Goal: Task Accomplishment & Management: Manage account settings

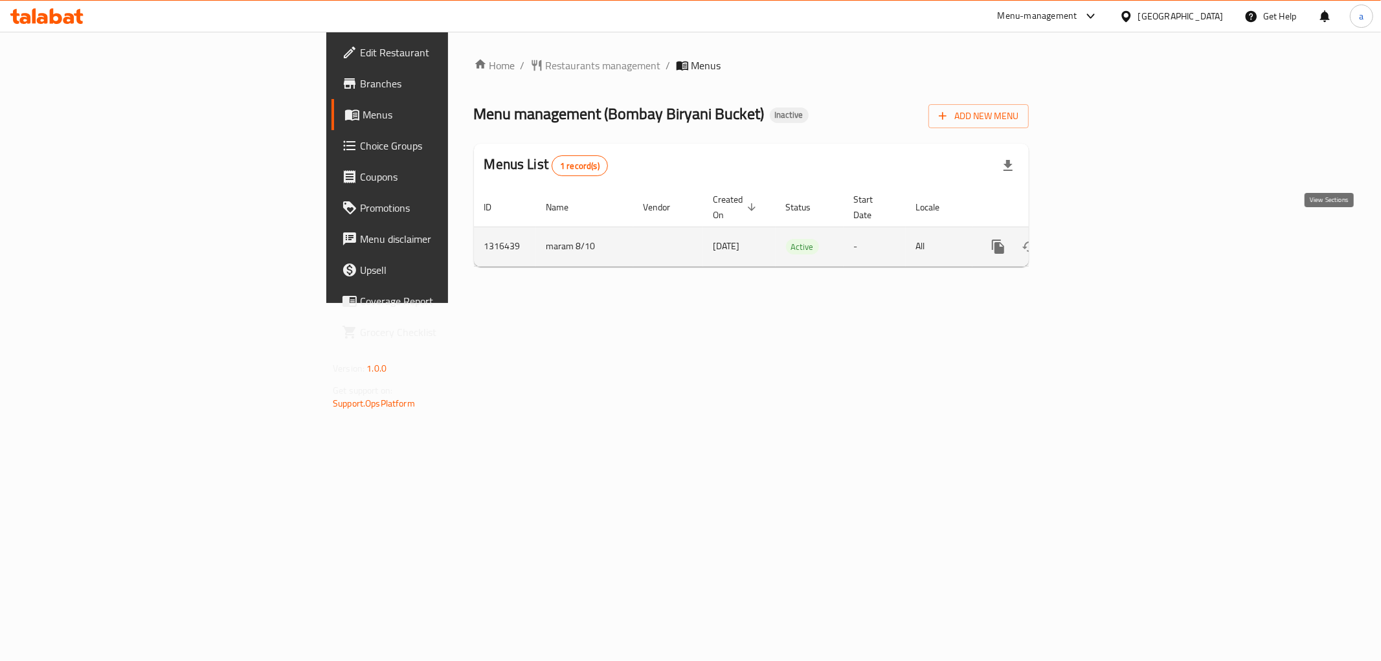
click at [1097, 241] on icon "enhanced table" at bounding box center [1091, 247] width 12 height 12
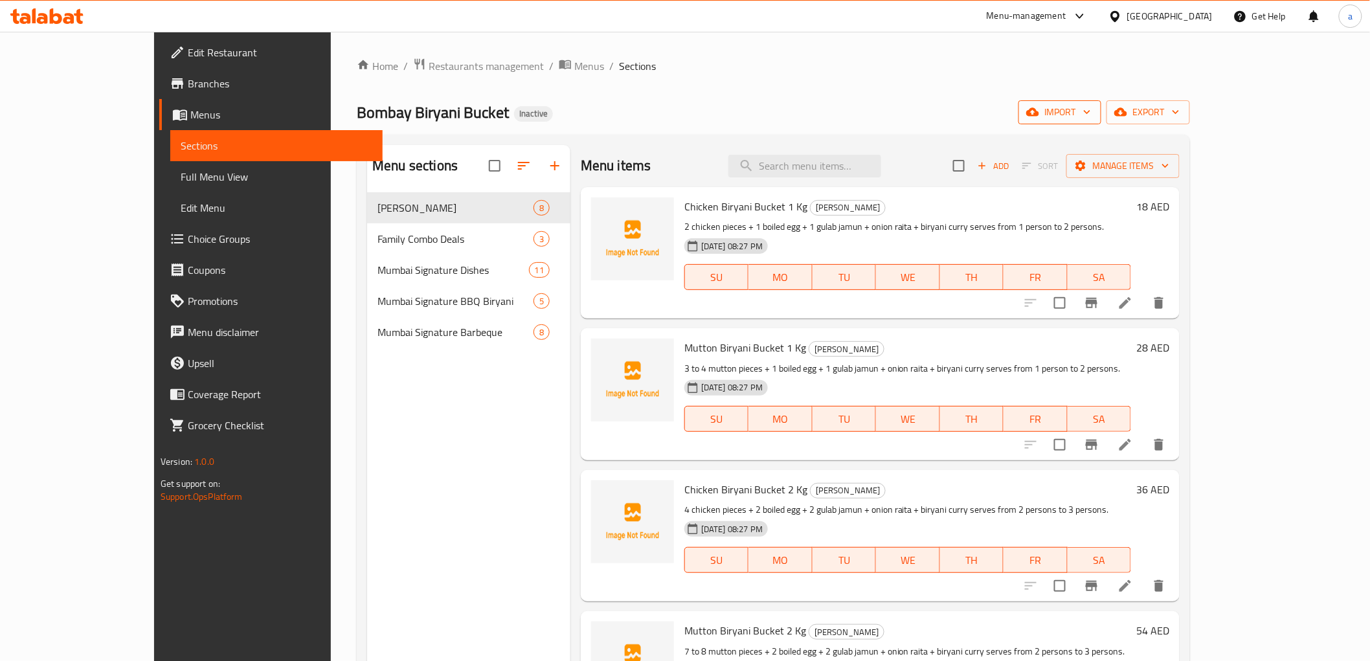
click at [1091, 108] on span "import" at bounding box center [1060, 112] width 62 height 16
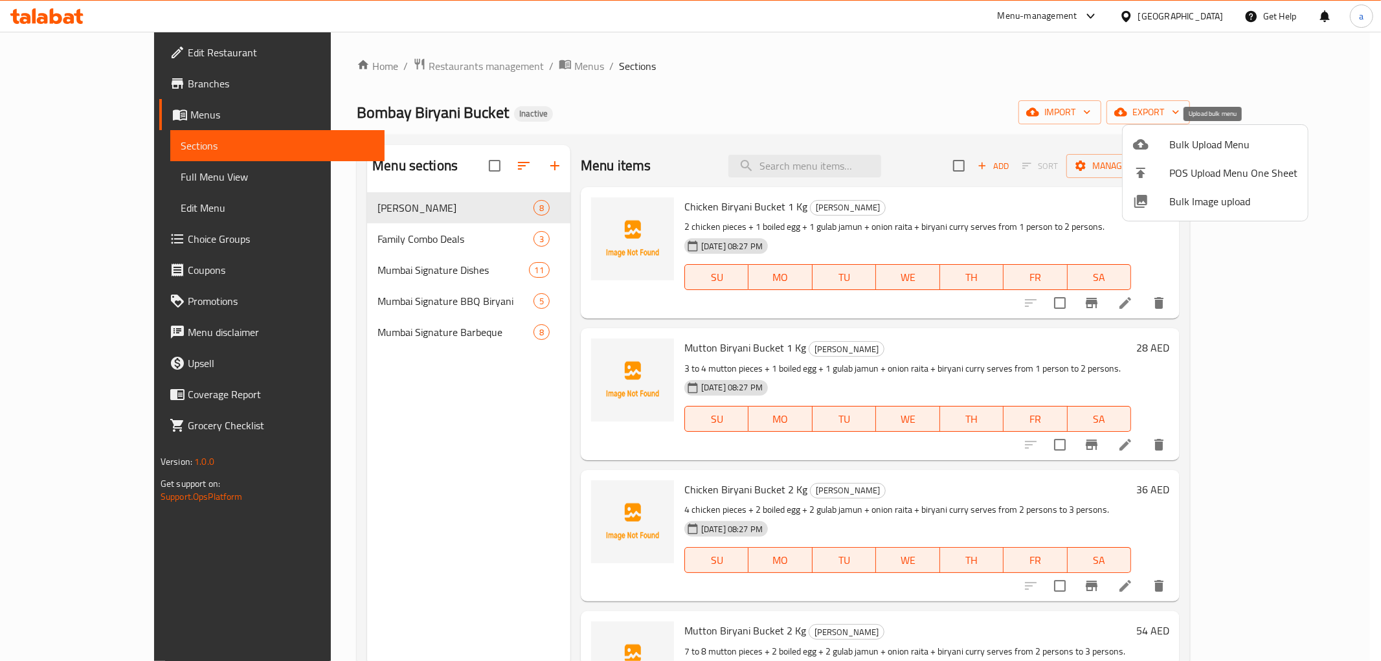
click at [1172, 140] on span "Bulk Upload Menu" at bounding box center [1233, 145] width 128 height 16
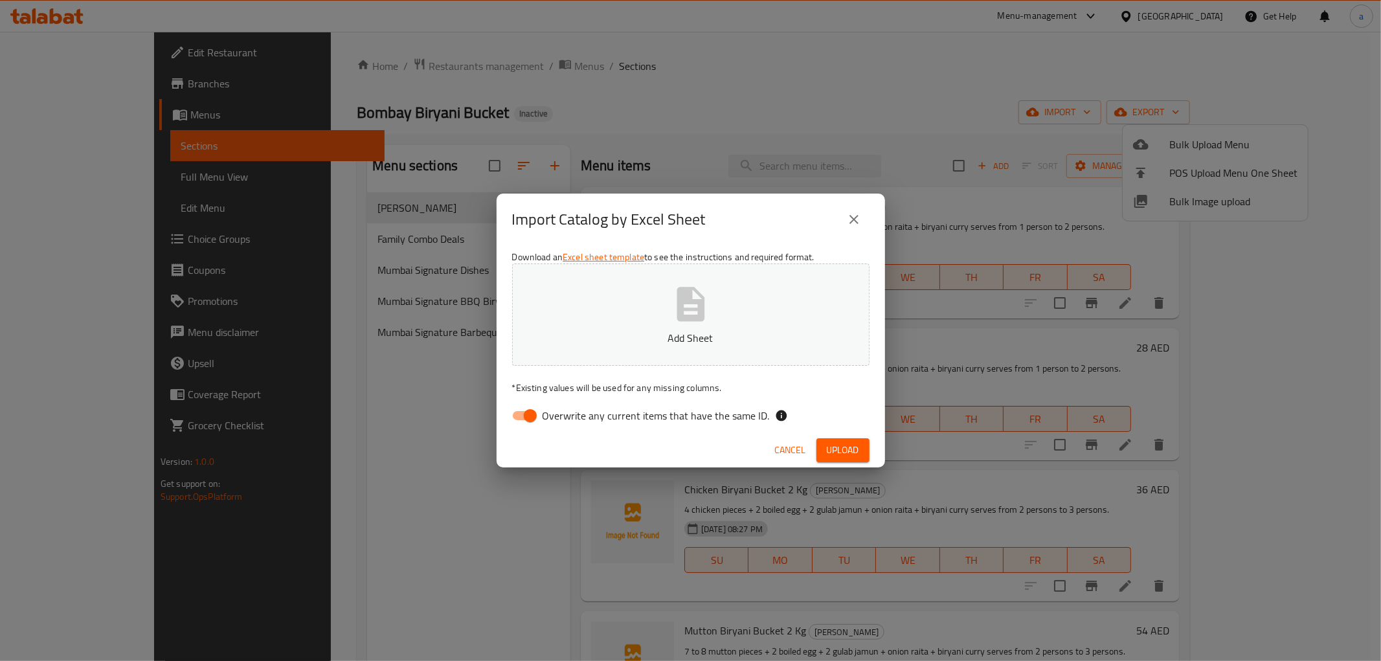
click at [509, 422] on input "Overwrite any current items that have the same ID." at bounding box center [530, 415] width 74 height 25
checkbox input "false"
click at [849, 454] on span "Upload" at bounding box center [843, 450] width 32 height 16
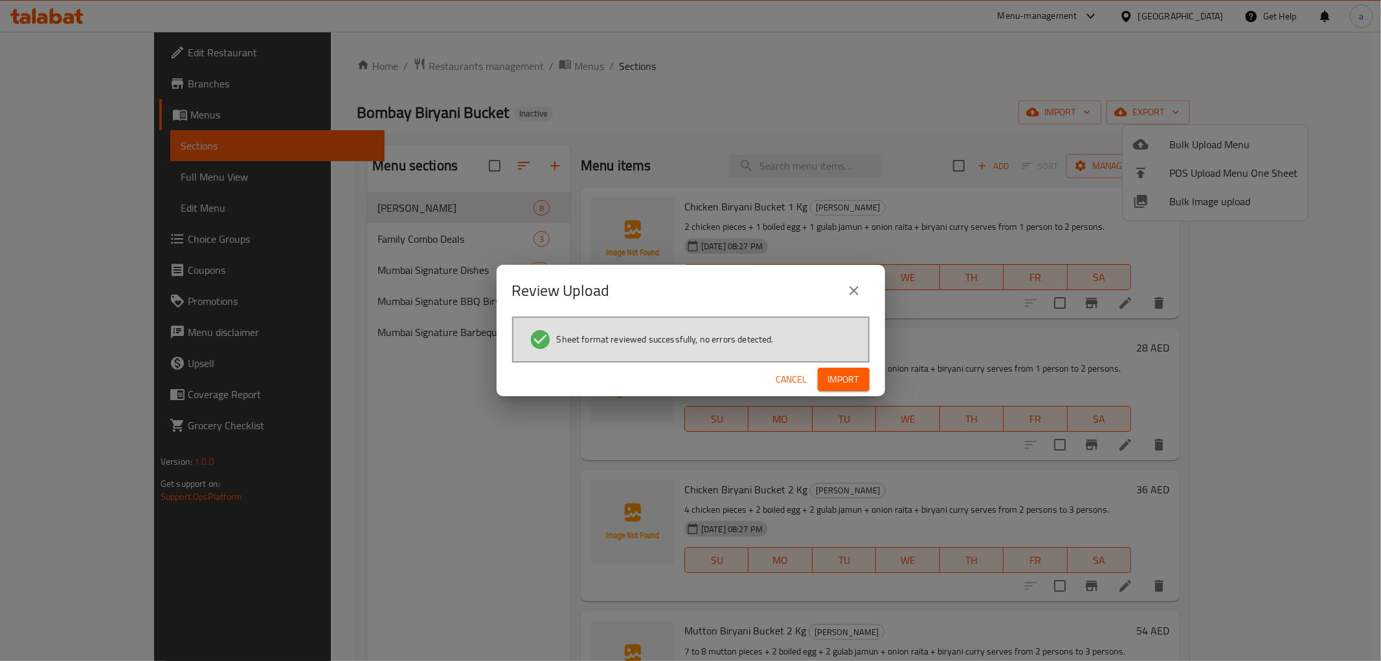
click at [840, 378] on span "Import" at bounding box center [843, 380] width 31 height 16
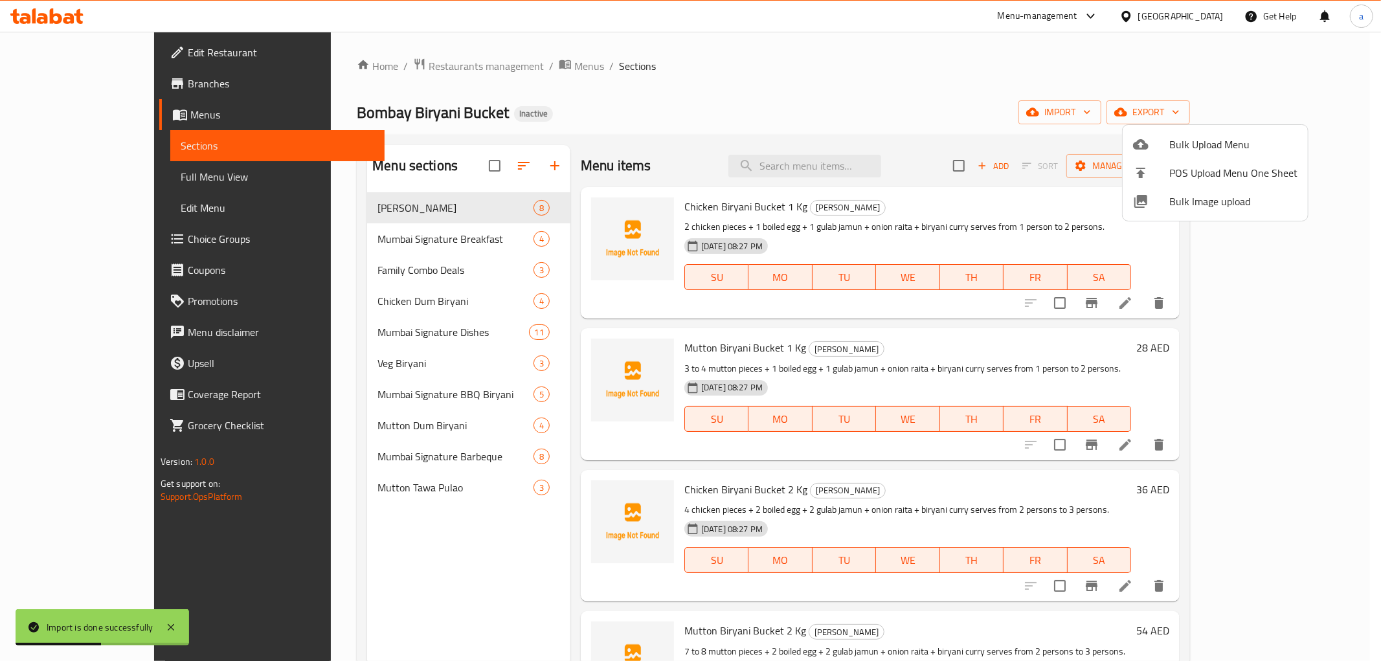
click at [1065, 91] on div at bounding box center [690, 330] width 1381 height 661
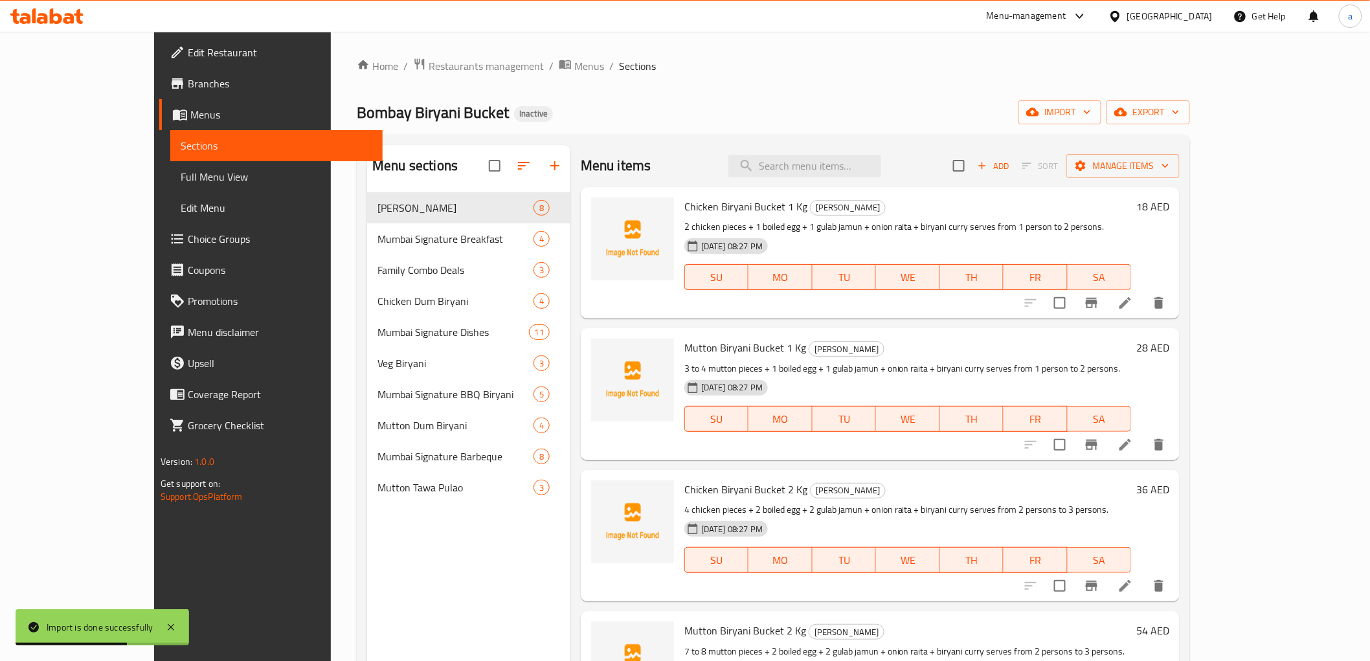
click at [181, 173] on span "Full Menu View" at bounding box center [277, 177] width 192 height 16
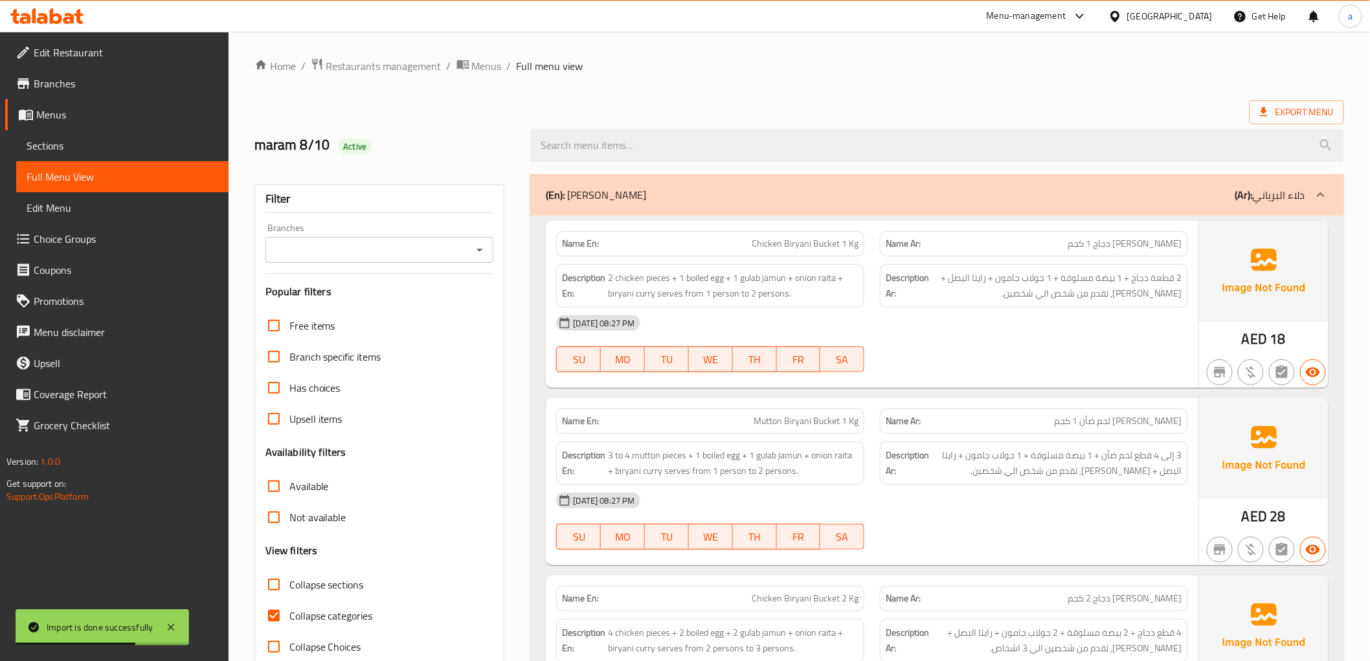
scroll to position [144, 0]
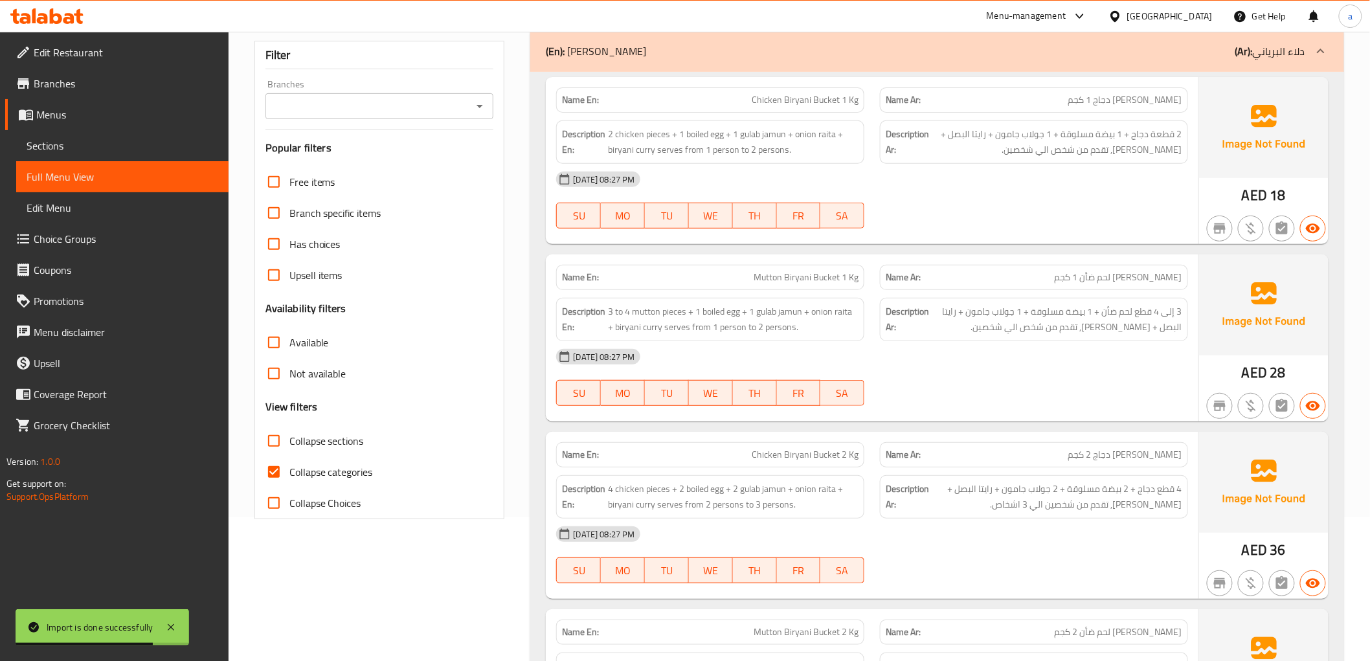
click at [291, 483] on label "Collapse categories" at bounding box center [315, 471] width 115 height 31
click at [289, 483] on input "Collapse categories" at bounding box center [273, 471] width 31 height 31
checkbox input "false"
click at [299, 448] on span "Collapse sections" at bounding box center [326, 441] width 74 height 16
click at [289, 448] on input "Collapse sections" at bounding box center [273, 440] width 31 height 31
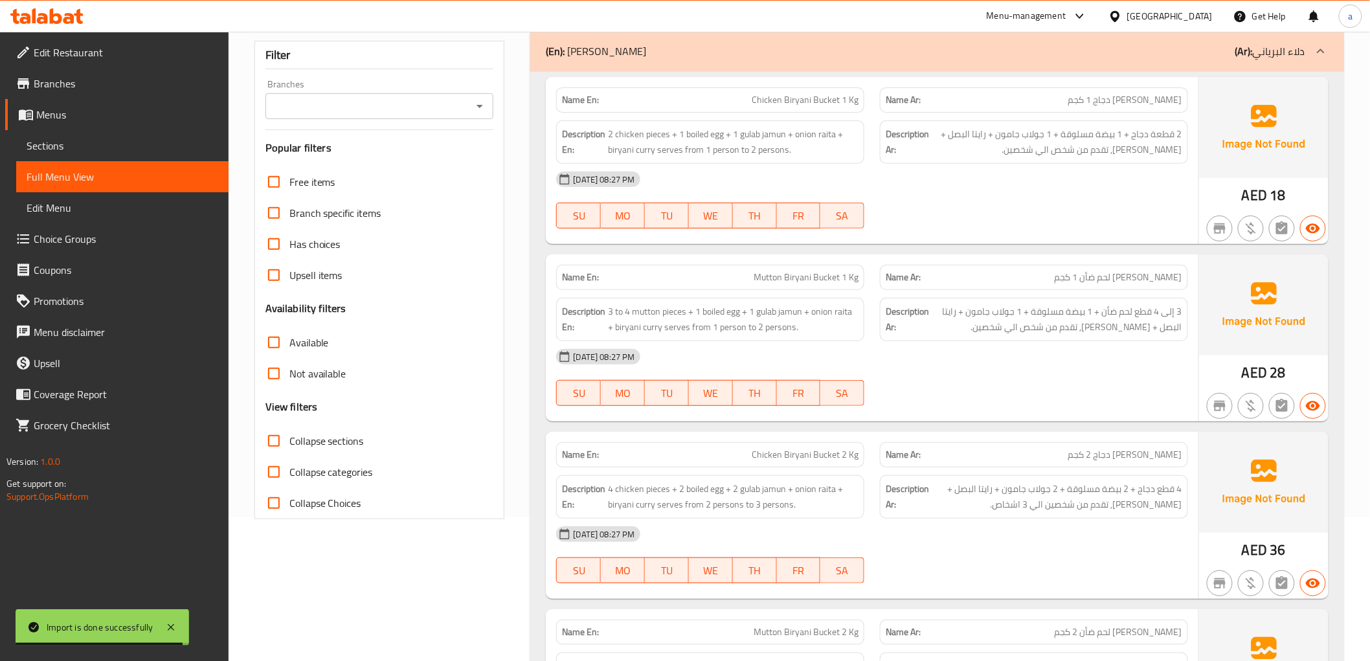
checkbox input "true"
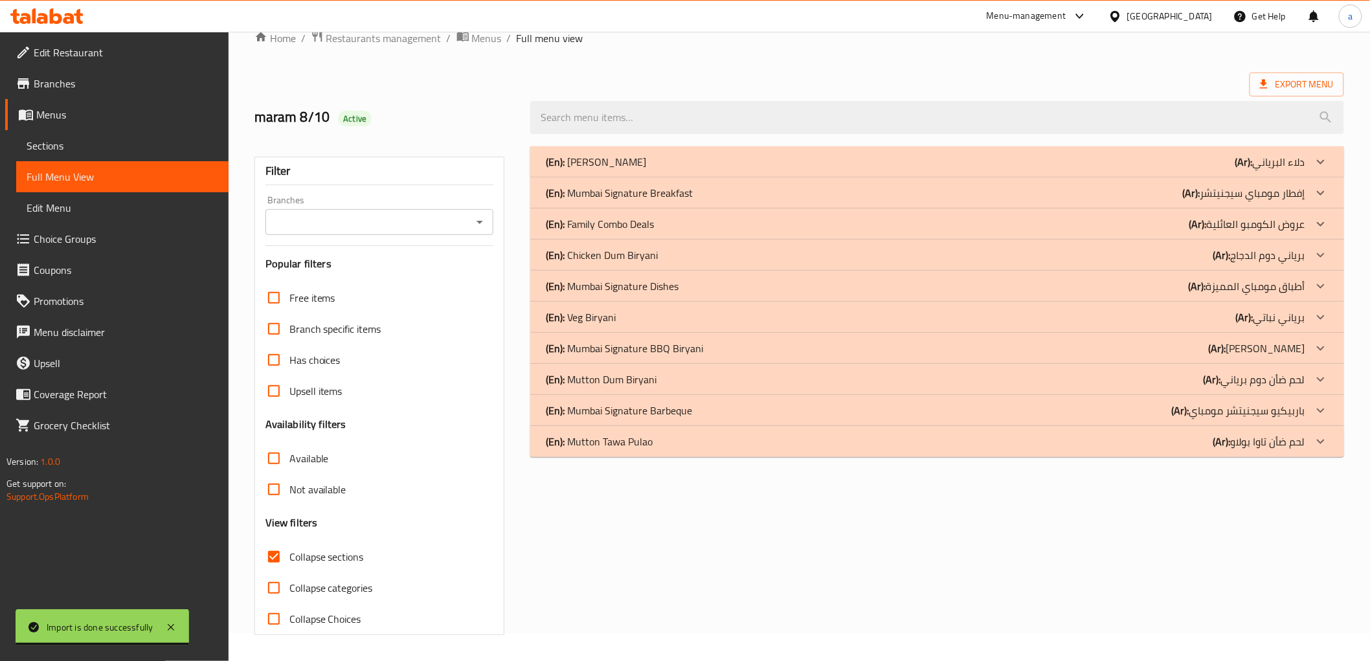
scroll to position [28, 0]
click at [650, 185] on p "(En): Mumbai Signature Breakfast" at bounding box center [619, 193] width 147 height 16
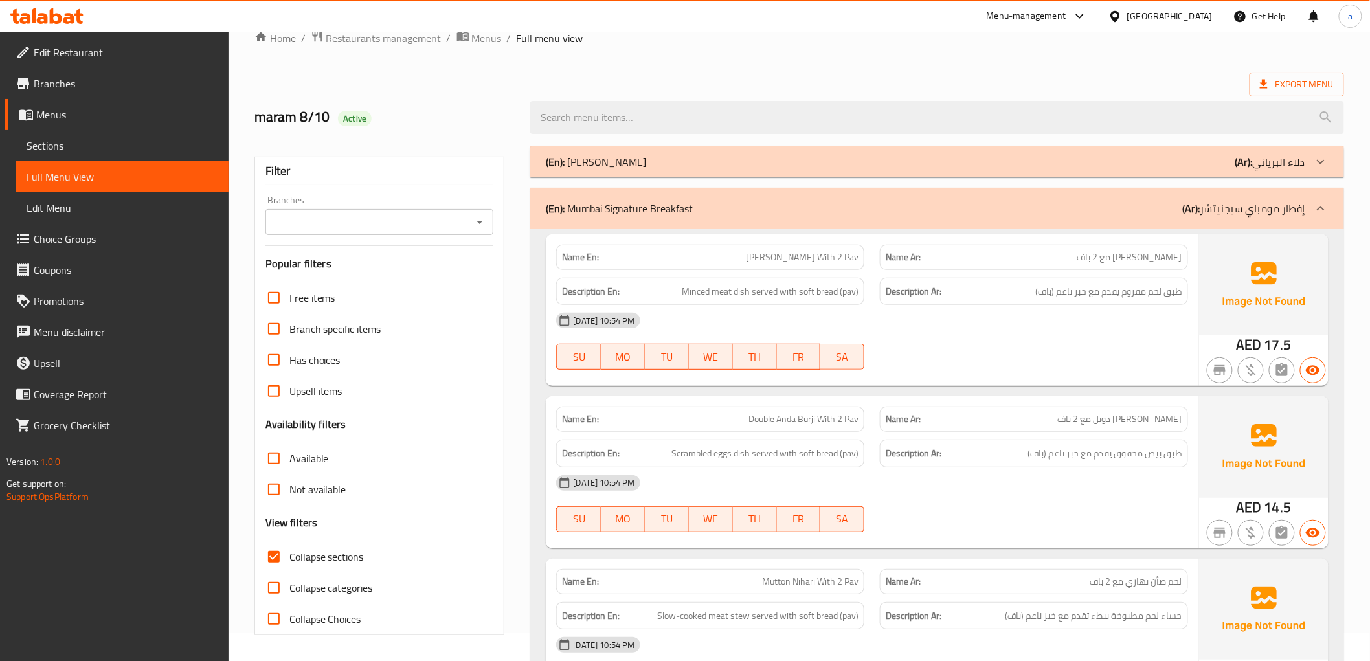
click at [794, 198] on div "(En): Mumbai Signature Breakfast (Ar): إفطار مومباي سيجنيتشر" at bounding box center [936, 208] width 813 height 41
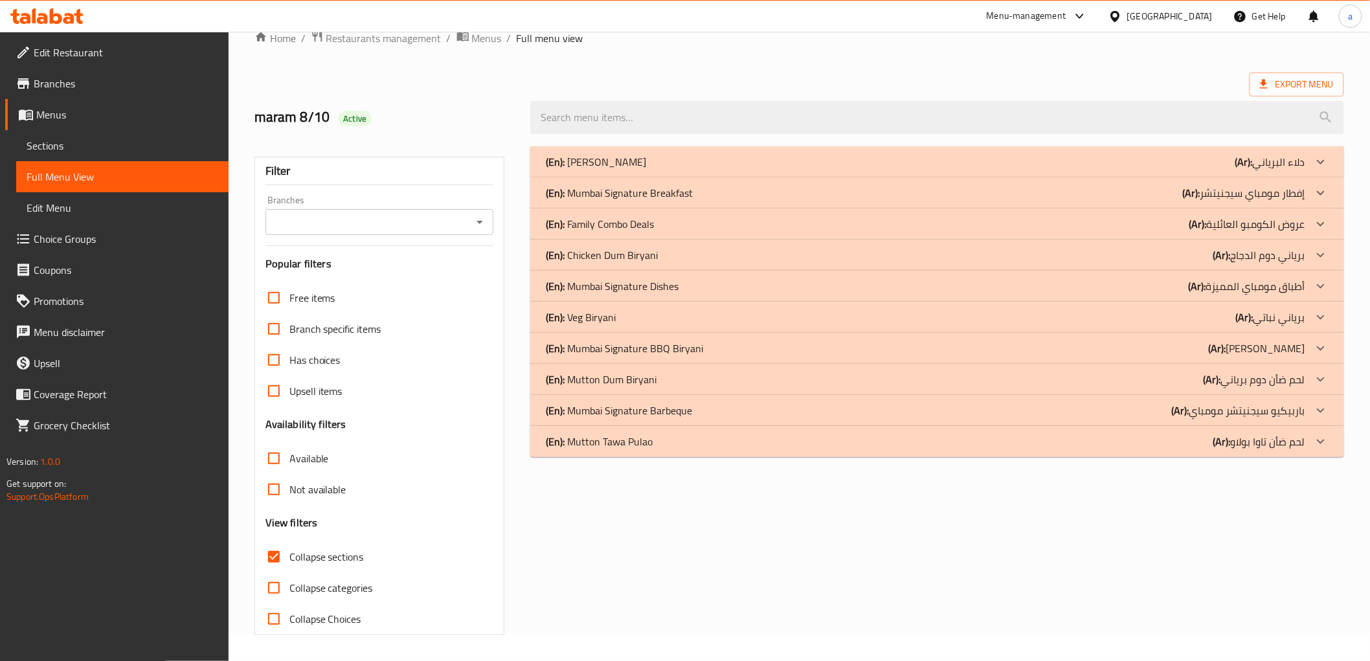
click at [638, 453] on div "(En): [PERSON_NAME] (Ar): لحم ضأن تاوا بولاو" at bounding box center [936, 441] width 813 height 31
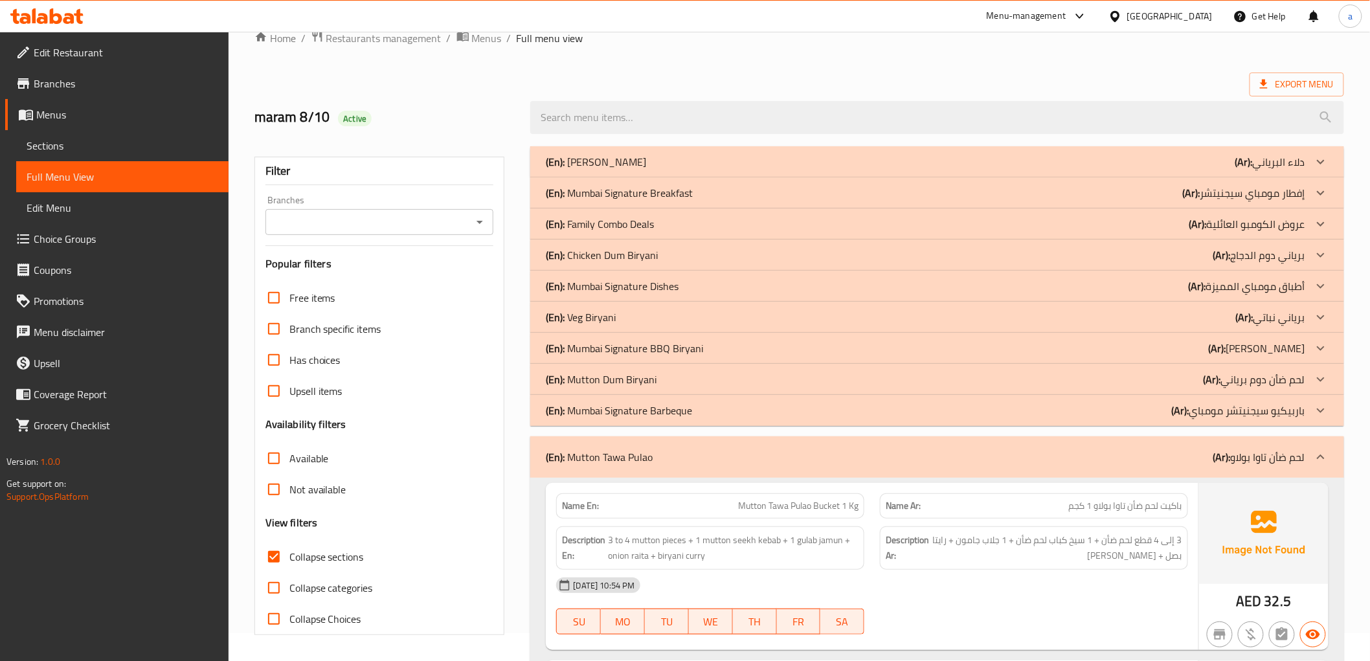
click at [669, 376] on div "(En): Mutton Dum Biryani (Ar): لحم ضأن دوم برياني" at bounding box center [925, 380] width 759 height 16
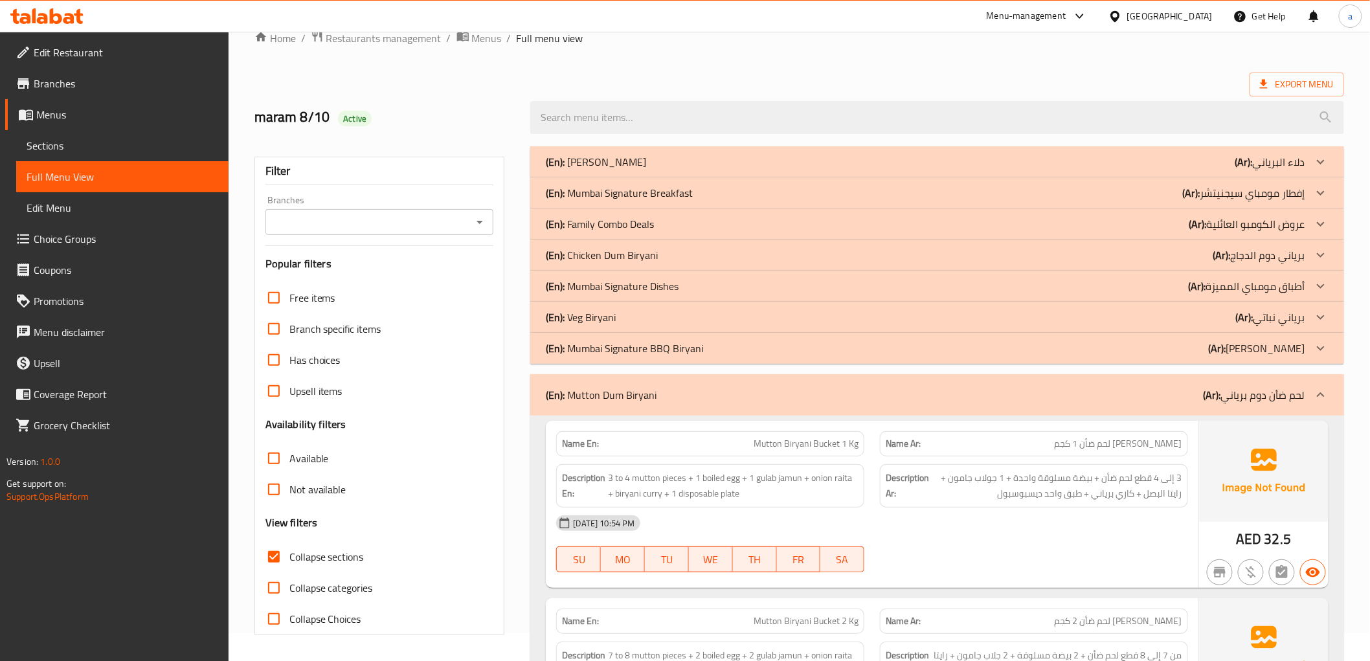
click at [622, 314] on div "(En): [PERSON_NAME] (Ar): برياني نباتي" at bounding box center [925, 317] width 759 height 16
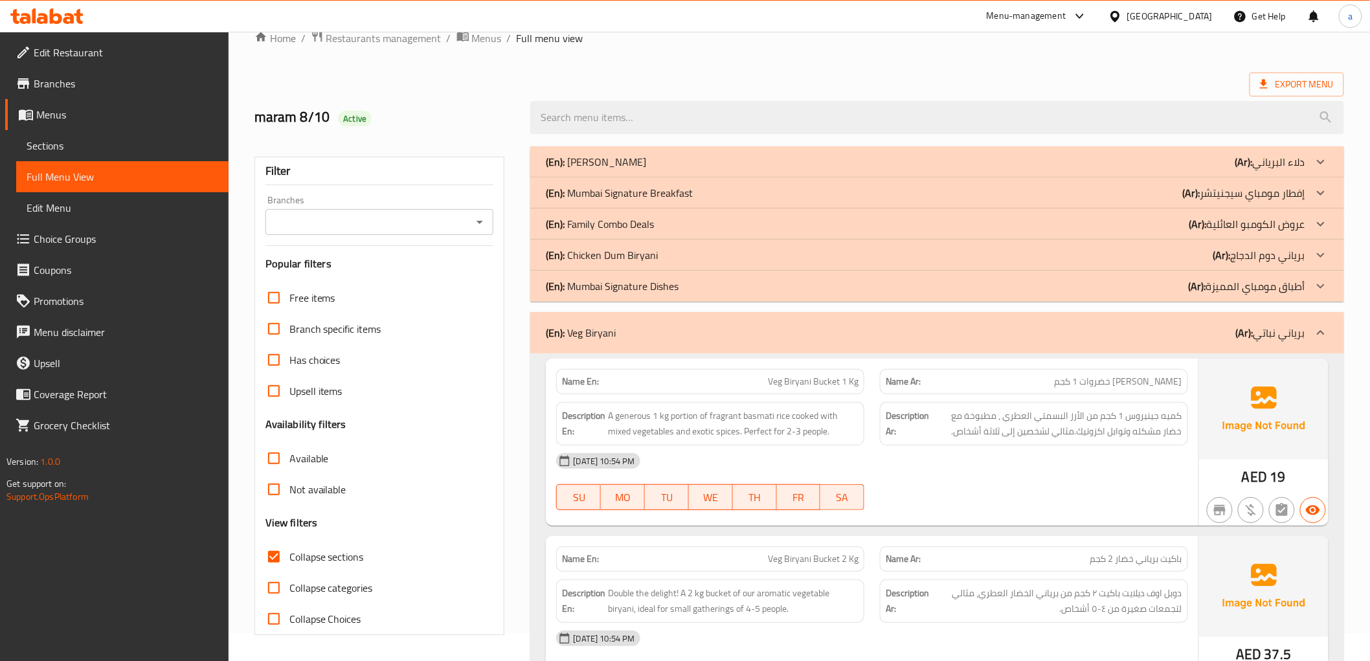
click at [685, 249] on div "(En): Chicken Dum Biryani (Ar): برياني دوم الدجاج" at bounding box center [925, 255] width 759 height 16
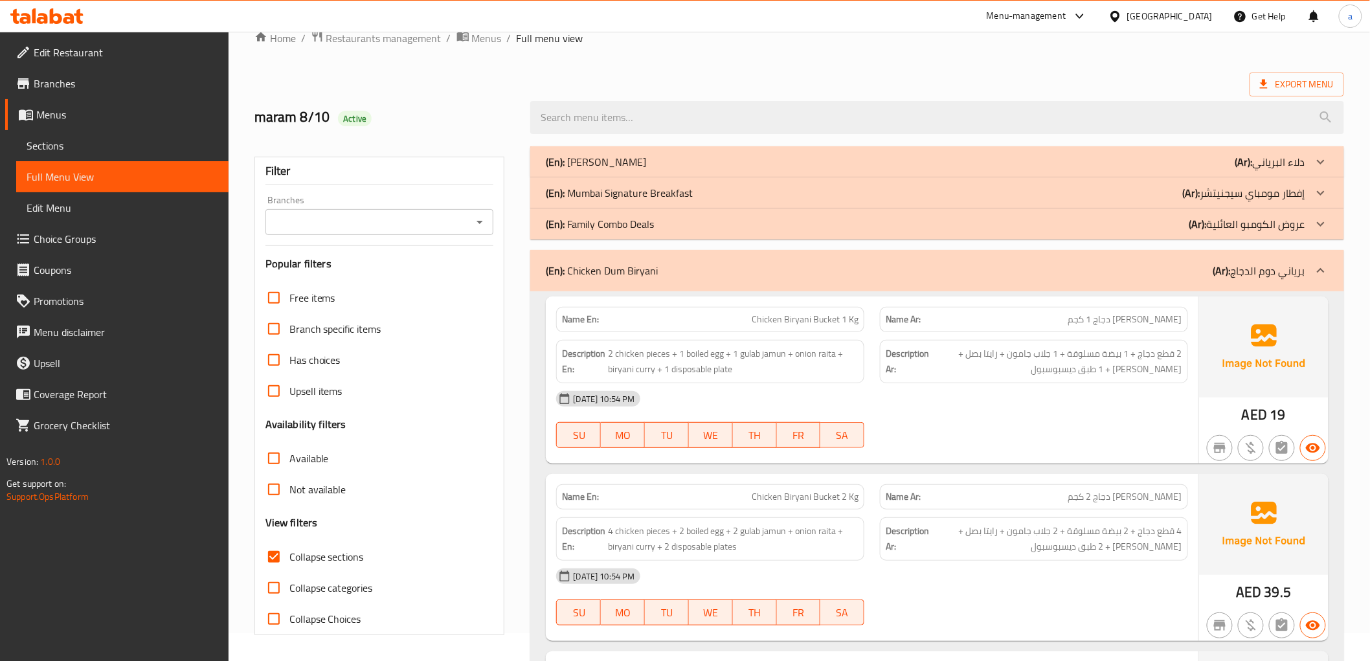
click at [684, 197] on p "(En): Mumbai Signature Breakfast" at bounding box center [619, 193] width 147 height 16
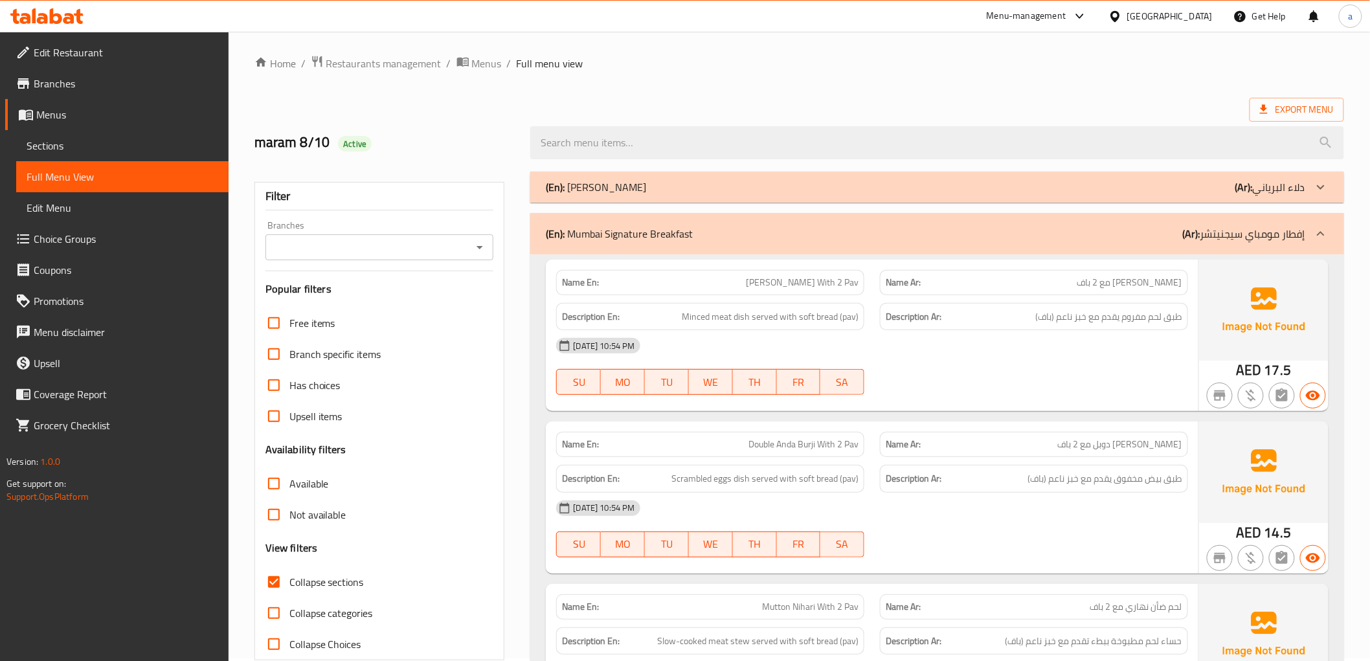
scroll to position [0, 0]
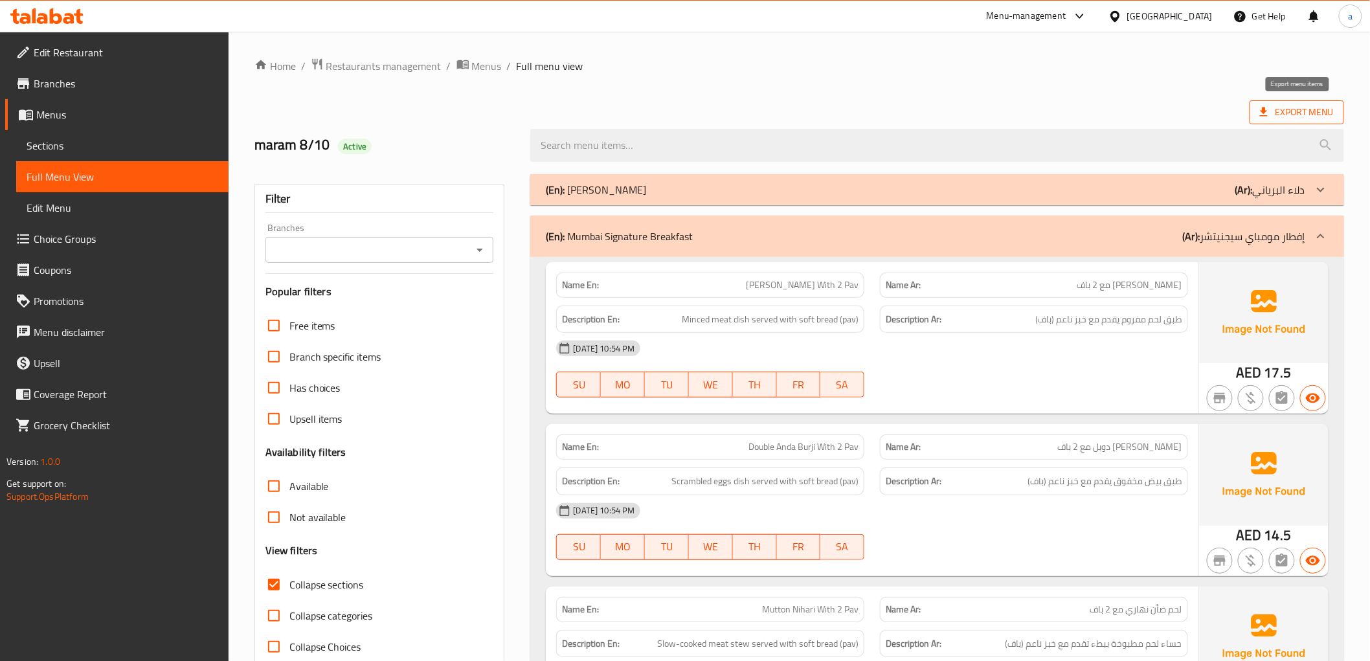
click at [1285, 106] on span "Export Menu" at bounding box center [1297, 112] width 74 height 16
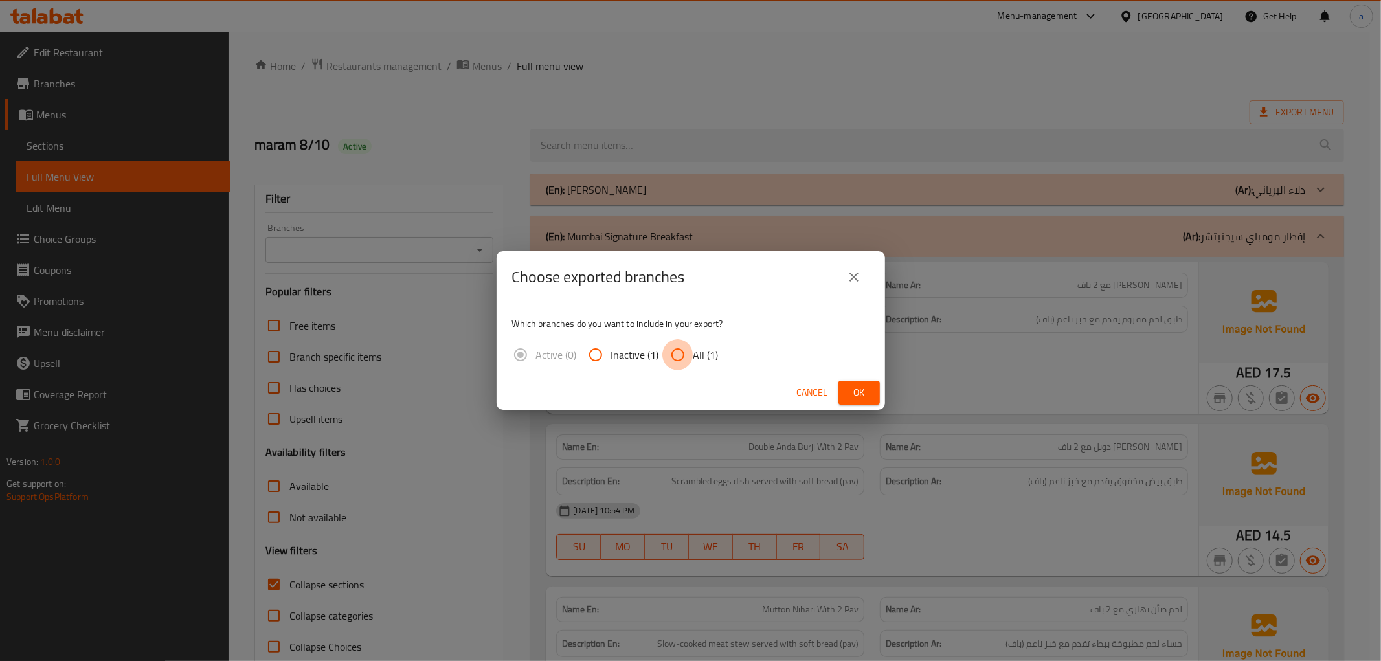
click at [678, 348] on input "All (1)" at bounding box center [677, 354] width 31 height 31
radio input "true"
click at [865, 392] on span "Ok" at bounding box center [859, 392] width 21 height 16
